Goal: Navigation & Orientation: Go to known website

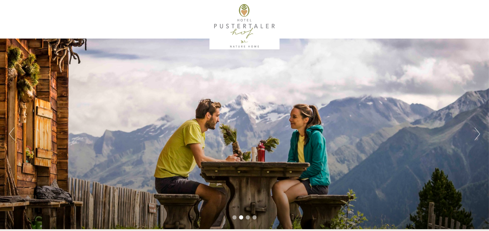
click at [482, 133] on div "Previous Next 1 2 3 4" at bounding box center [244, 134] width 489 height 191
click at [479, 134] on button "Next" at bounding box center [476, 134] width 5 height 13
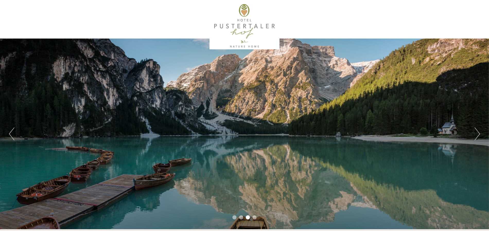
click at [479, 134] on button "Next" at bounding box center [476, 134] width 5 height 13
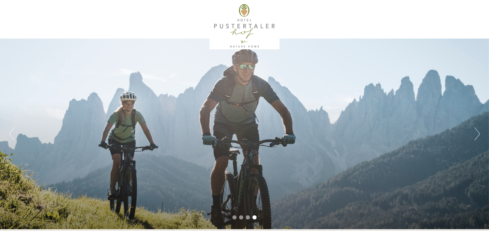
click at [479, 134] on button "Next" at bounding box center [476, 134] width 5 height 13
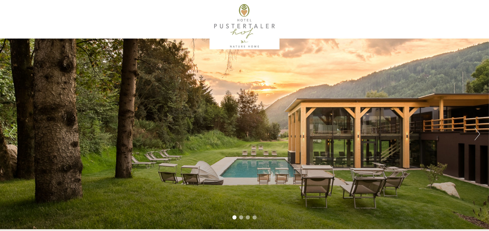
click at [479, 134] on button "Next" at bounding box center [476, 134] width 5 height 13
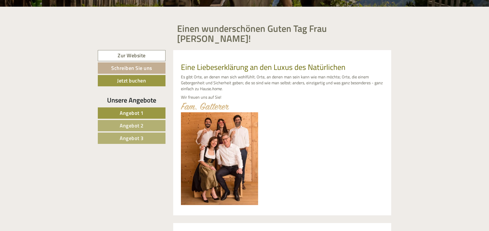
scroll to position [231, 0]
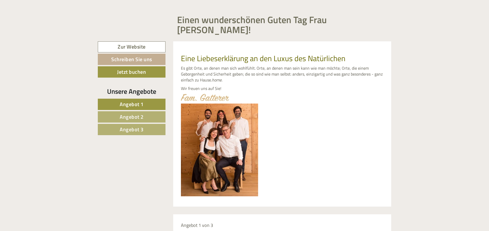
click at [136, 125] on span "Angebot 3" at bounding box center [132, 129] width 24 height 8
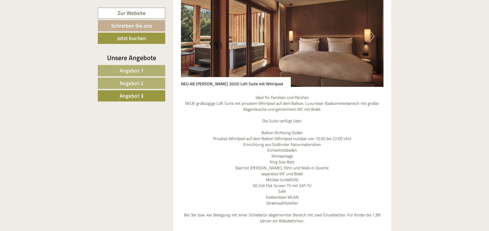
scroll to position [513, 0]
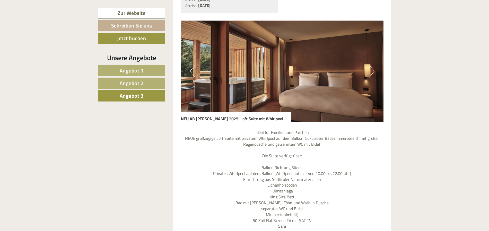
click at [372, 65] on button "Next" at bounding box center [371, 71] width 5 height 13
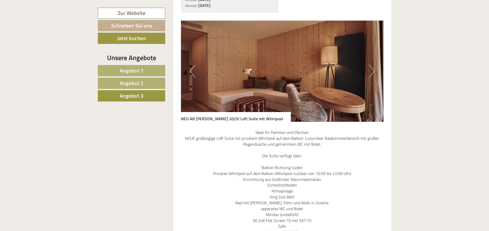
click at [372, 65] on button "Next" at bounding box center [371, 71] width 5 height 13
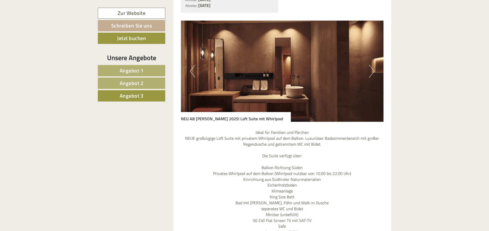
click at [372, 65] on button "Next" at bounding box center [371, 71] width 5 height 13
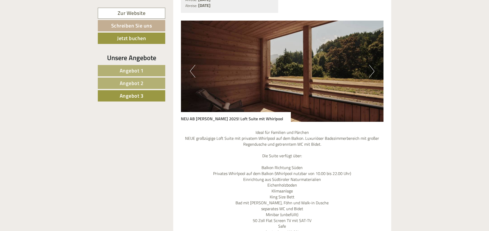
click at [372, 65] on button "Next" at bounding box center [371, 71] width 5 height 13
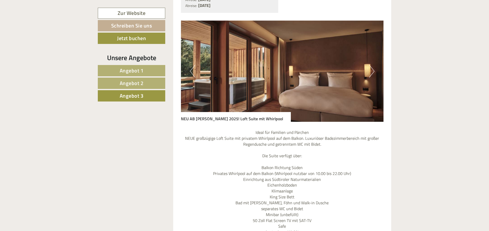
click at [147, 81] on link "Angebot 2" at bounding box center [131, 83] width 67 height 11
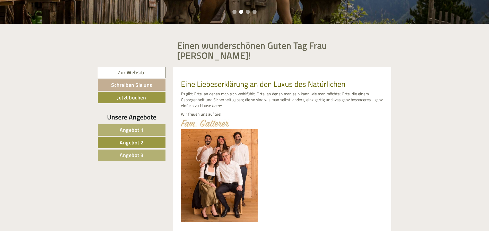
scroll to position [204, 0]
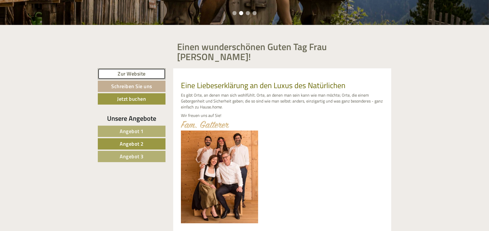
click at [145, 68] on link "Zur Website" at bounding box center [132, 73] width 68 height 11
